Goal: Navigation & Orientation: Find specific page/section

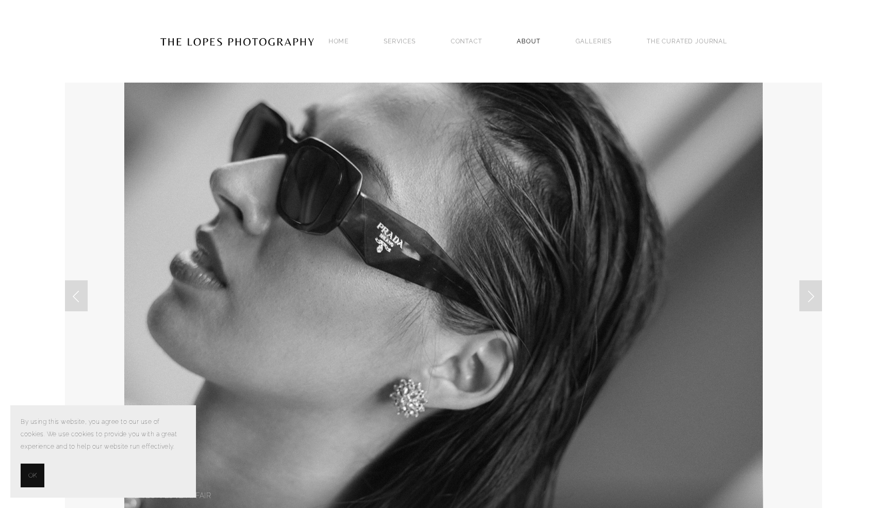
click at [529, 42] on link "ABOUT" at bounding box center [528, 41] width 23 height 14
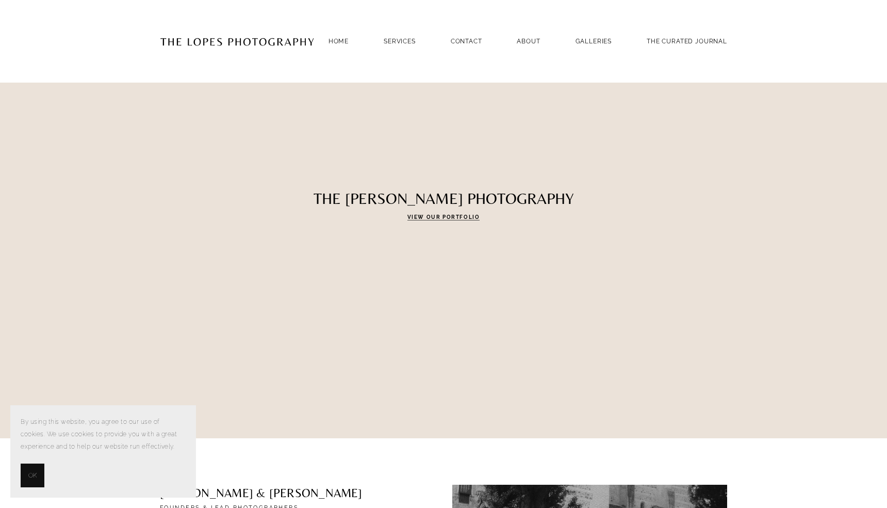
click at [33, 479] on span "OK" at bounding box center [32, 475] width 8 height 12
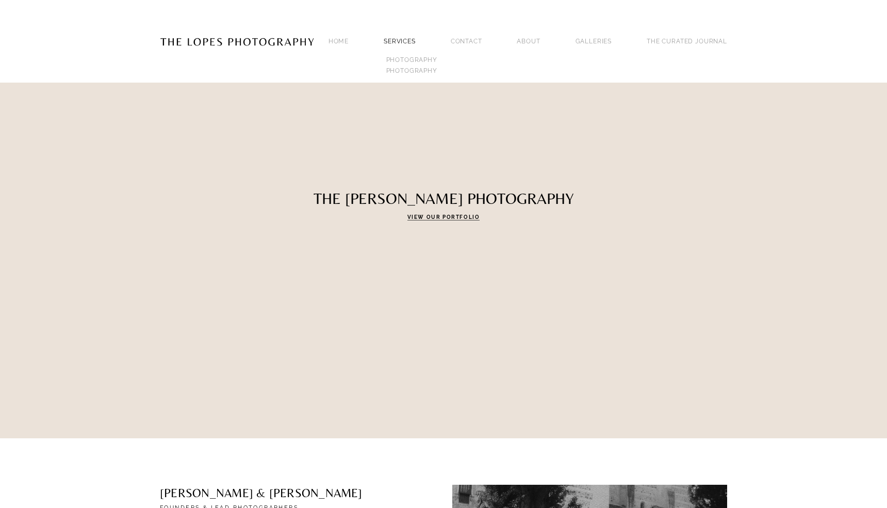
click at [416, 38] on link "SERVICES" at bounding box center [400, 41] width 32 height 7
